Goal: Task Accomplishment & Management: Use online tool/utility

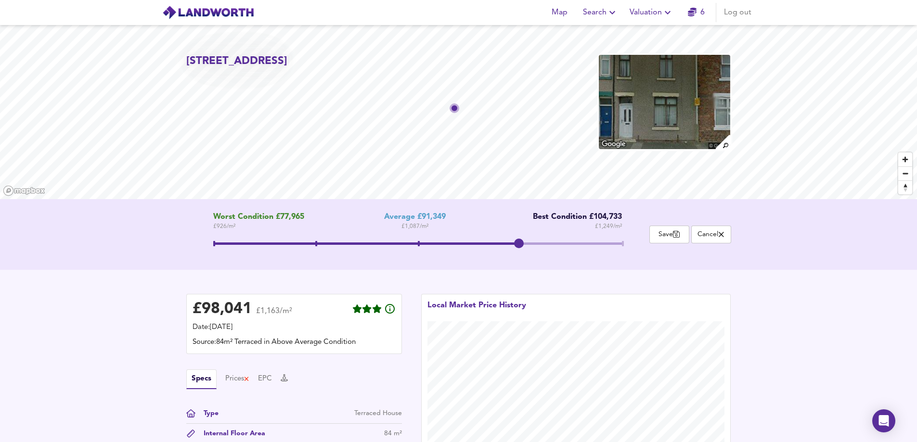
click at [665, 11] on icon "button" at bounding box center [668, 13] width 12 height 12
click at [651, 52] on li "Valuation Report History" at bounding box center [651, 51] width 115 height 17
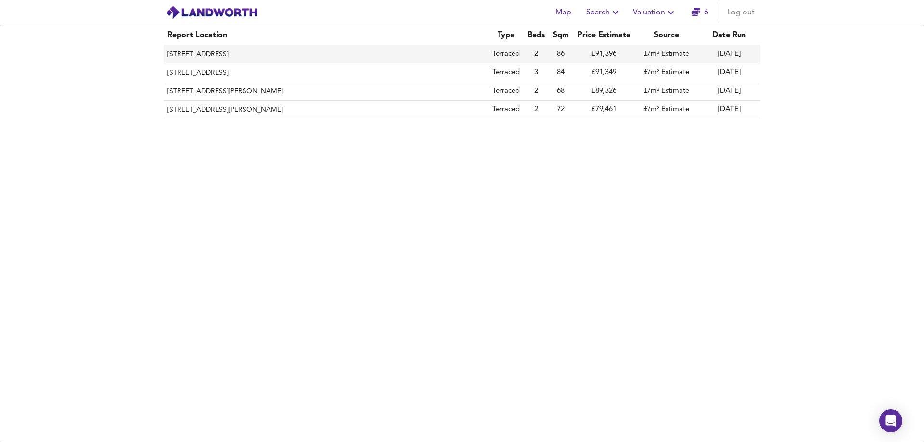
click at [287, 55] on th "[STREET_ADDRESS]" at bounding box center [326, 54] width 325 height 18
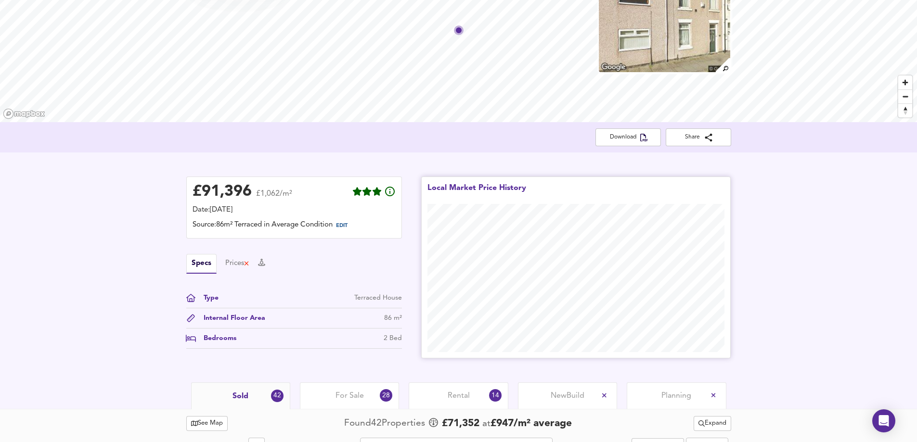
scroll to position [96, 0]
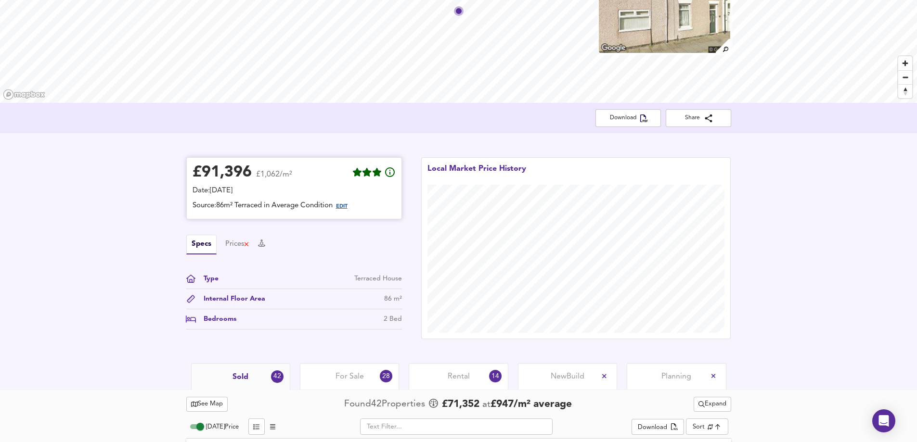
click at [347, 204] on span "EDIT" at bounding box center [342, 206] width 12 height 5
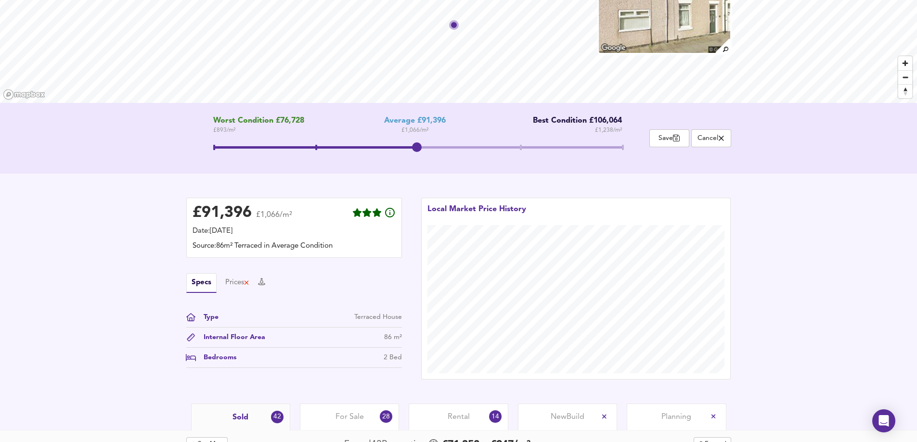
click at [317, 150] on span at bounding box center [316, 147] width 2 height 5
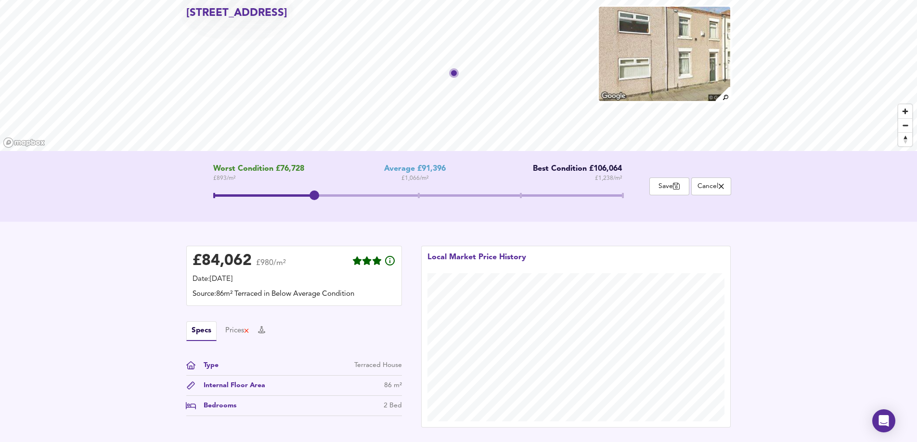
scroll to position [0, 0]
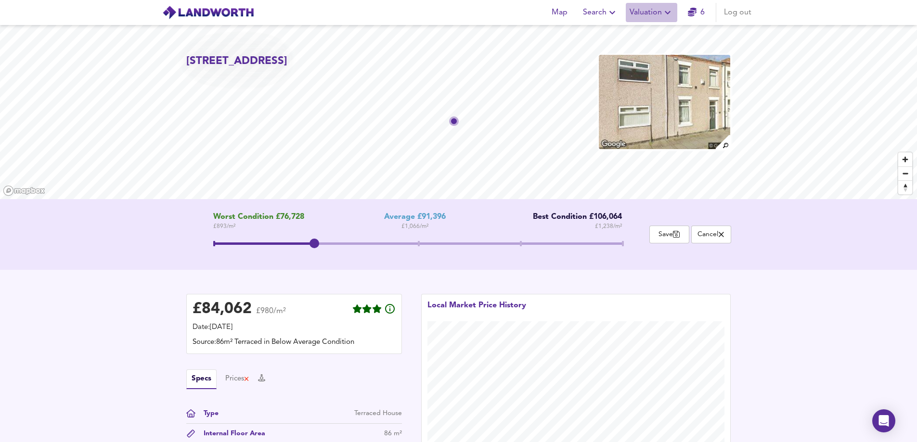
click at [666, 13] on icon "button" at bounding box center [668, 13] width 12 height 12
click at [661, 49] on li "Valuation Report History" at bounding box center [651, 51] width 115 height 17
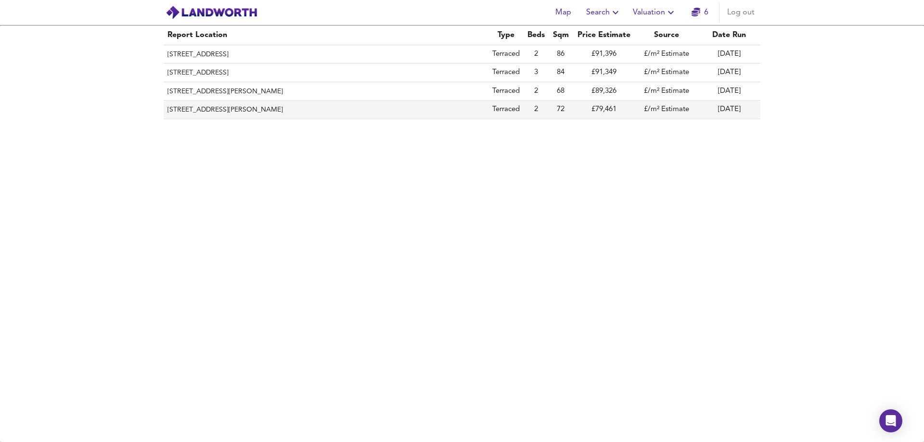
click at [244, 113] on th "[STREET_ADDRESS][PERSON_NAME]" at bounding box center [326, 110] width 325 height 18
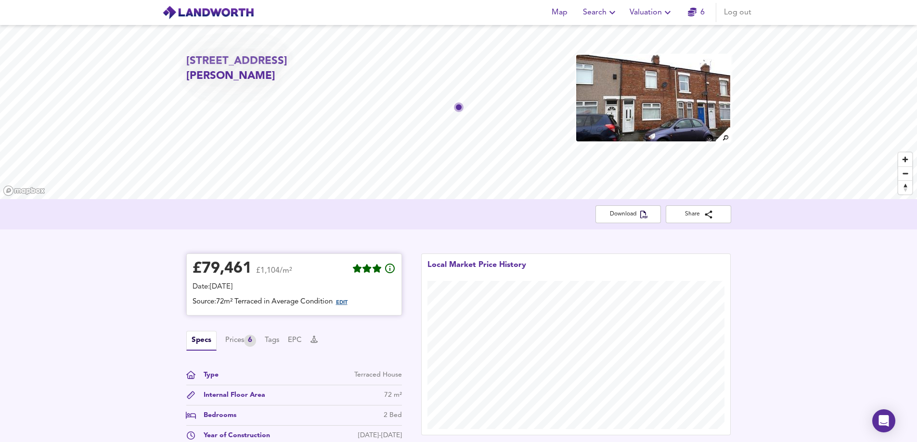
click at [346, 302] on span "EDIT" at bounding box center [342, 302] width 12 height 5
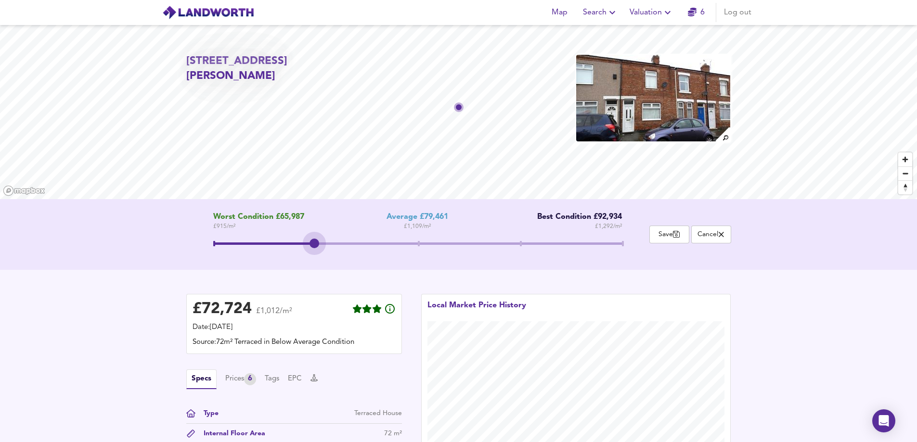
click at [315, 244] on span at bounding box center [264, 244] width 102 height 2
click at [670, 16] on icon "button" at bounding box center [668, 13] width 12 height 12
click at [672, 49] on li "Valuation Report History" at bounding box center [651, 51] width 115 height 17
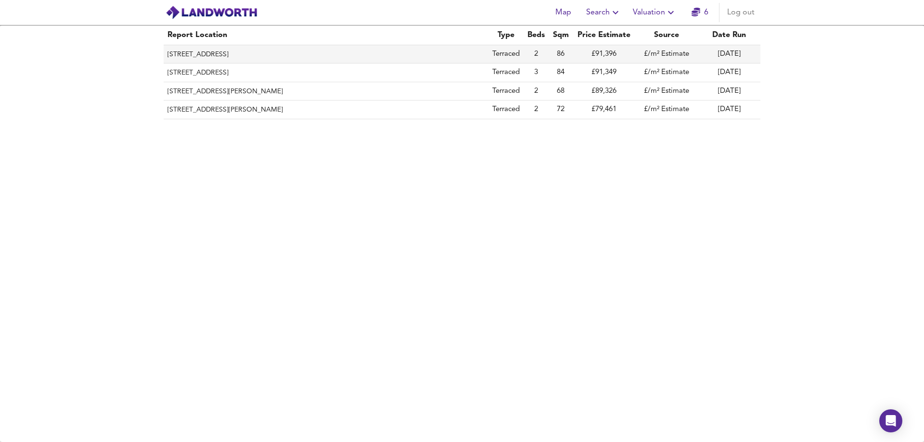
click at [221, 56] on th "[STREET_ADDRESS]" at bounding box center [326, 54] width 325 height 18
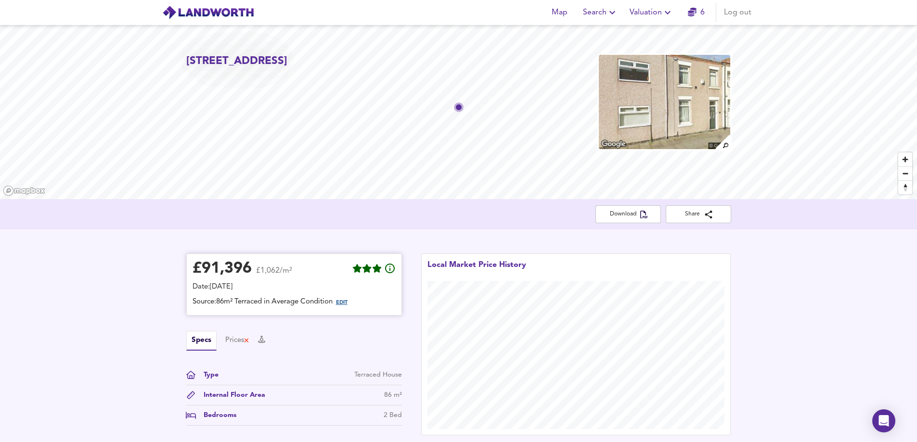
click at [346, 304] on span "EDIT" at bounding box center [342, 302] width 12 height 5
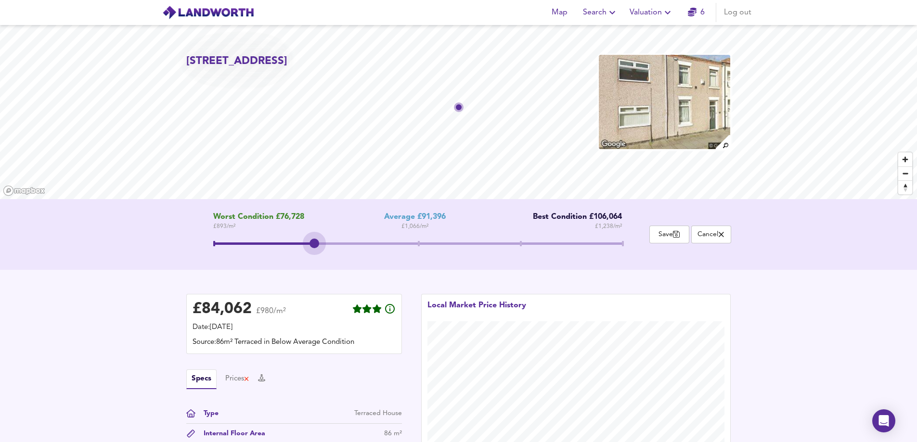
click at [314, 244] on span at bounding box center [264, 244] width 102 height 2
click at [664, 14] on icon "button" at bounding box center [668, 13] width 12 height 12
click at [642, 52] on li "Valuation Report History" at bounding box center [651, 51] width 115 height 17
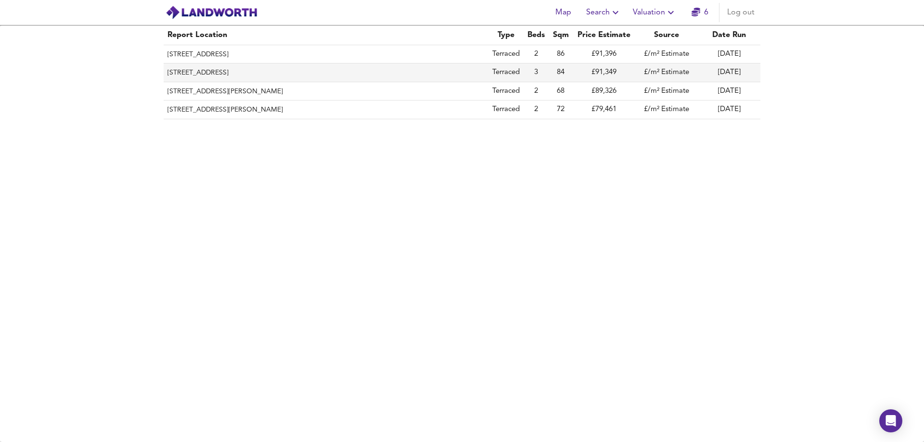
click at [217, 68] on th "[STREET_ADDRESS]" at bounding box center [326, 73] width 325 height 18
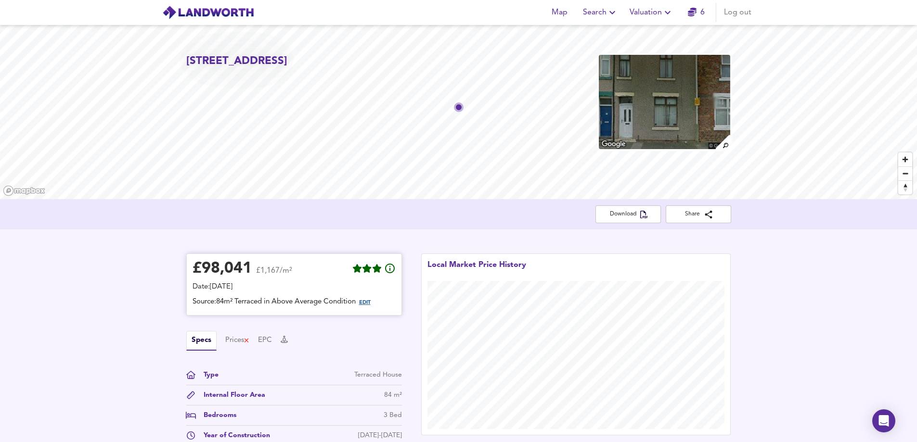
click at [371, 300] on span "EDIT" at bounding box center [365, 302] width 12 height 5
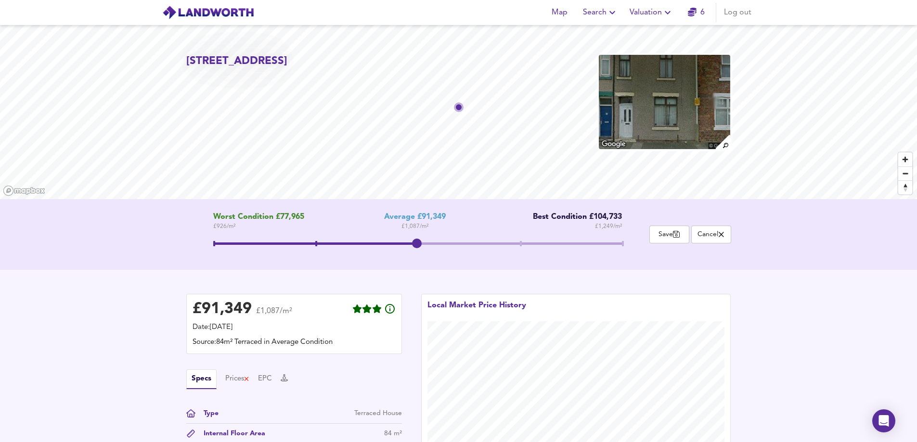
click at [668, 13] on icon "button" at bounding box center [668, 12] width 6 height 3
click at [635, 52] on li "Valuation Report History" at bounding box center [651, 51] width 115 height 17
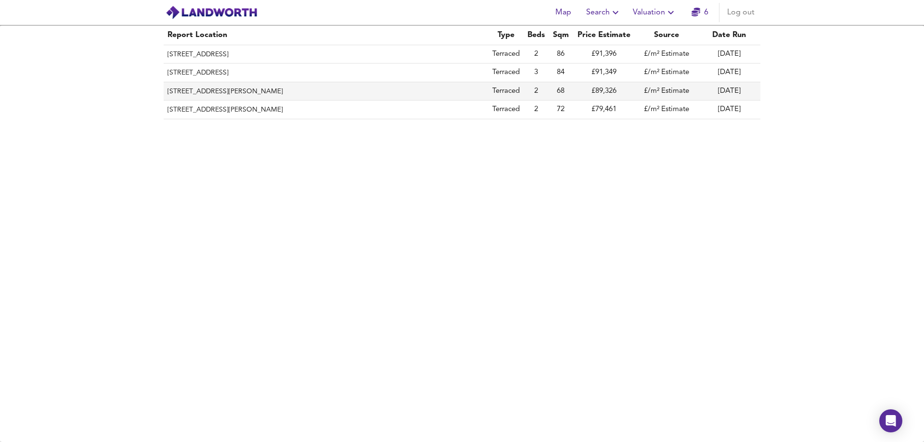
click at [234, 90] on th "[STREET_ADDRESS][PERSON_NAME]" at bounding box center [326, 91] width 325 height 18
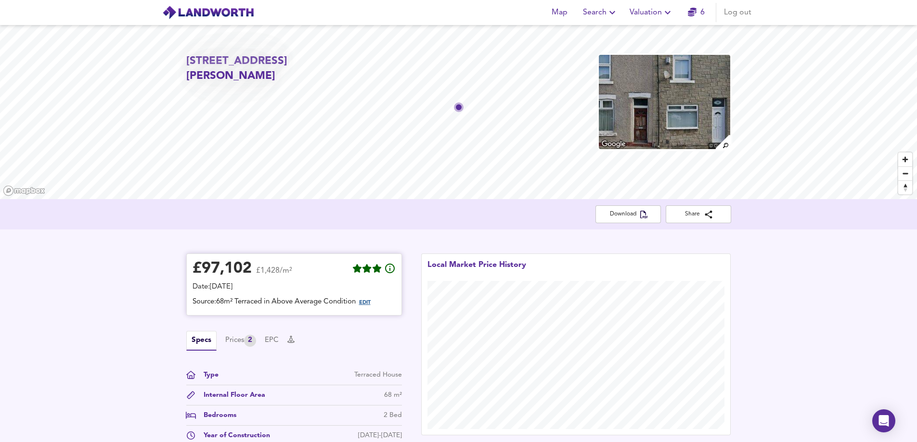
click at [367, 304] on span "EDIT" at bounding box center [365, 302] width 12 height 5
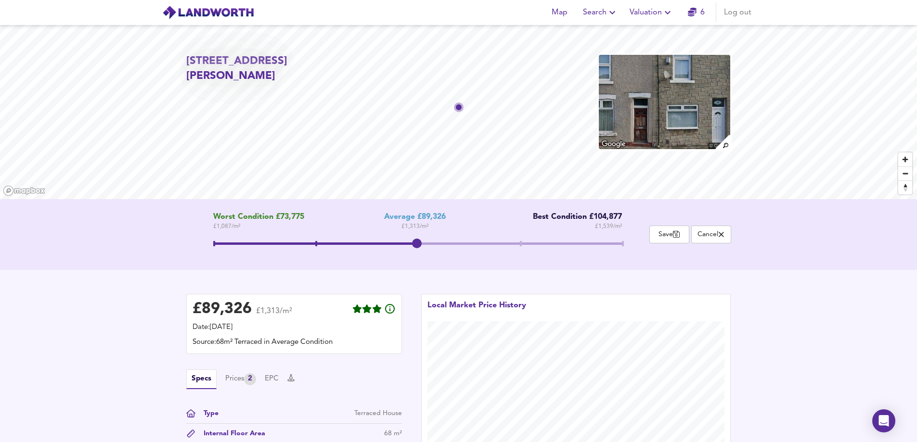
click at [518, 244] on span at bounding box center [417, 244] width 409 height 2
